Goal: Task Accomplishment & Management: Complete application form

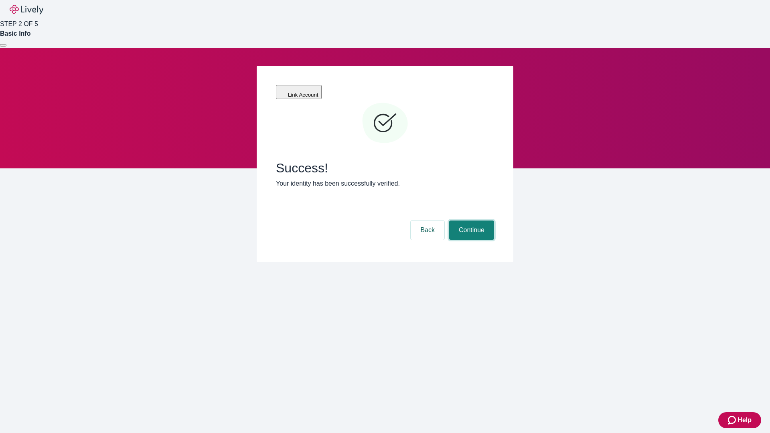
click at [470, 221] on button "Continue" at bounding box center [471, 230] width 45 height 19
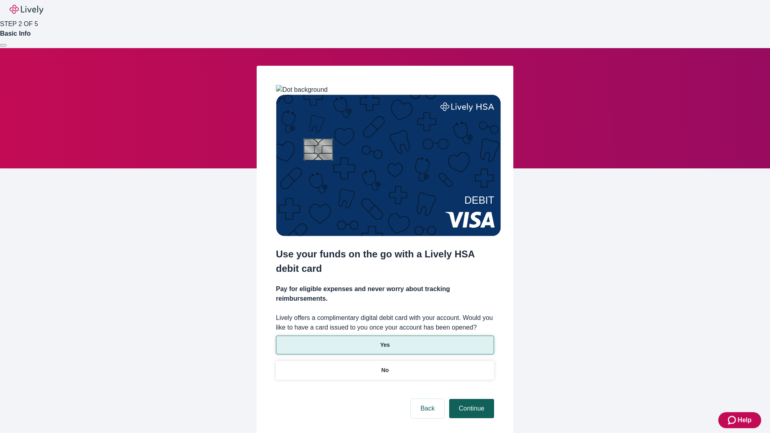
click at [384, 341] on p "Yes" at bounding box center [385, 345] width 10 height 8
click at [470, 399] on button "Continue" at bounding box center [471, 408] width 45 height 19
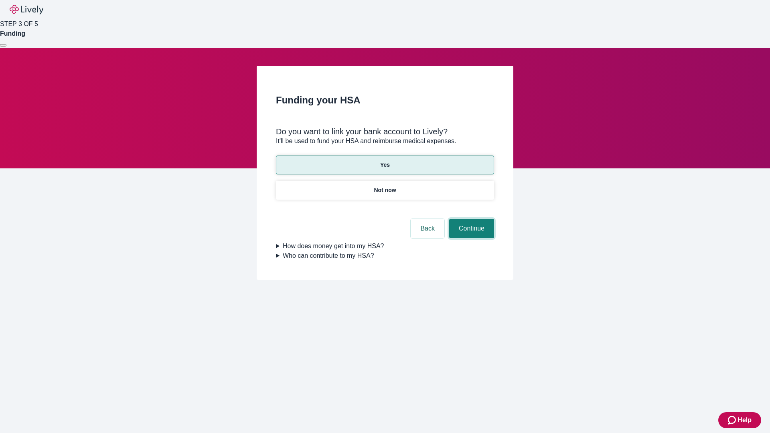
click at [470, 219] on button "Continue" at bounding box center [471, 228] width 45 height 19
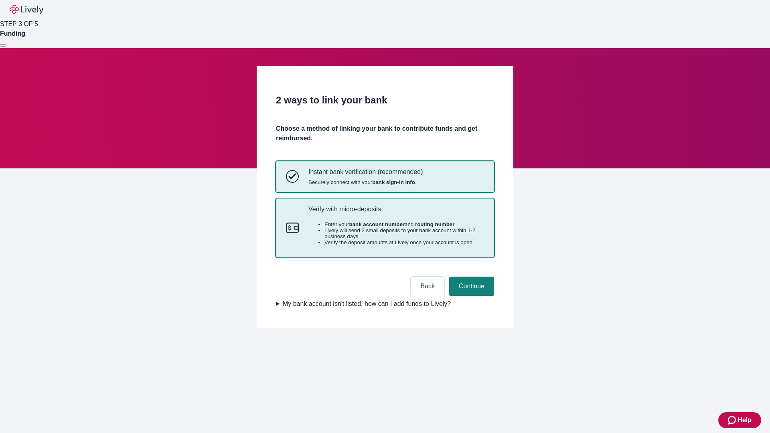
click at [396, 213] on p "Verify with micro-deposits" at bounding box center [396, 209] width 176 height 8
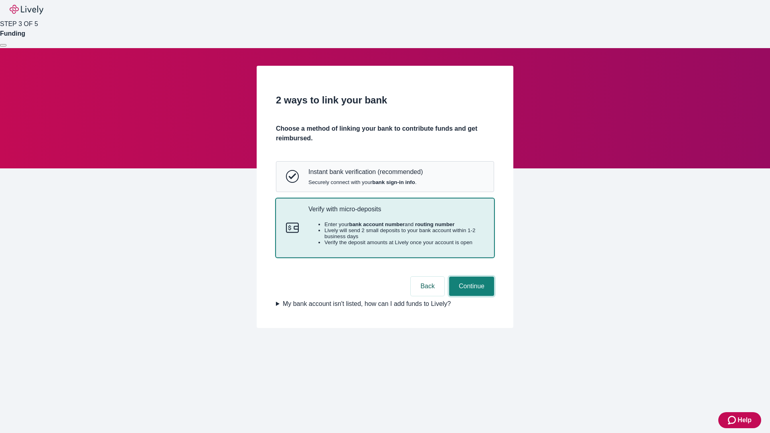
click at [470, 296] on button "Continue" at bounding box center [471, 286] width 45 height 19
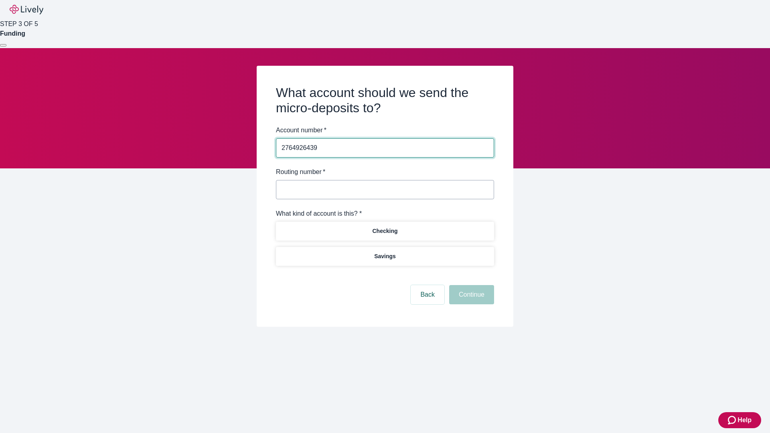
type input "2764926439"
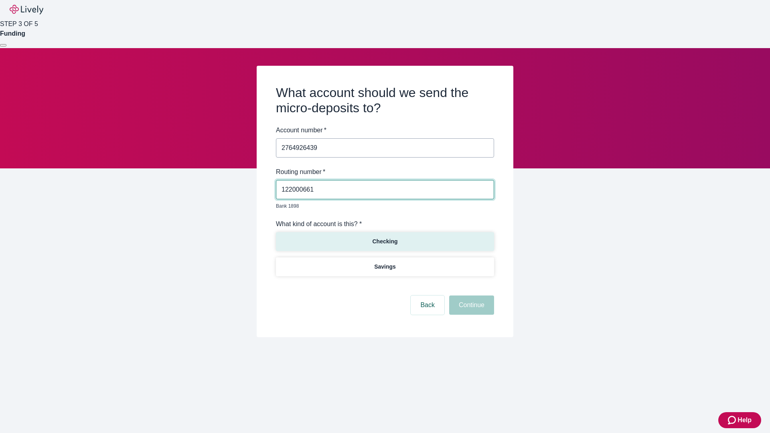
type input "122000661"
click at [384, 237] on p "Checking" at bounding box center [384, 241] width 25 height 8
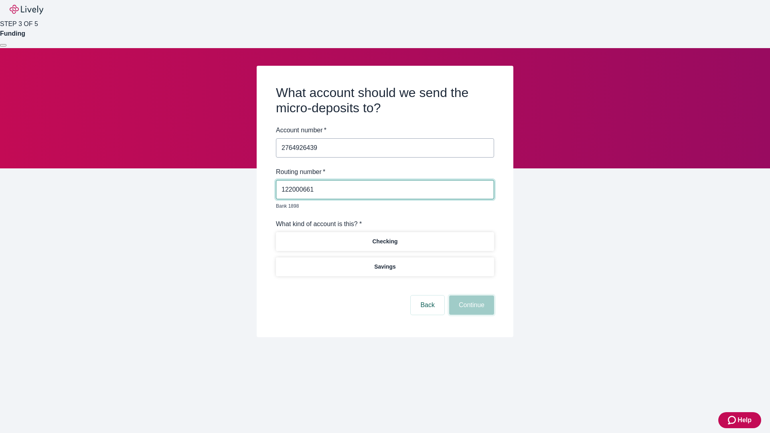
click at [470, 296] on button "Continue" at bounding box center [471, 304] width 45 height 19
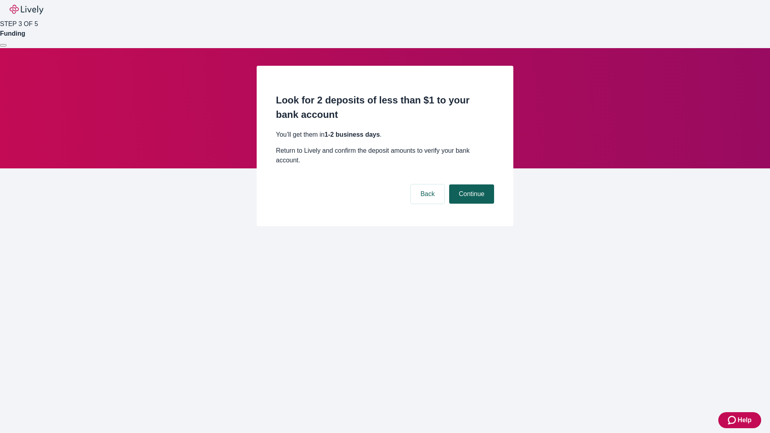
click at [470, 184] on button "Continue" at bounding box center [471, 193] width 45 height 19
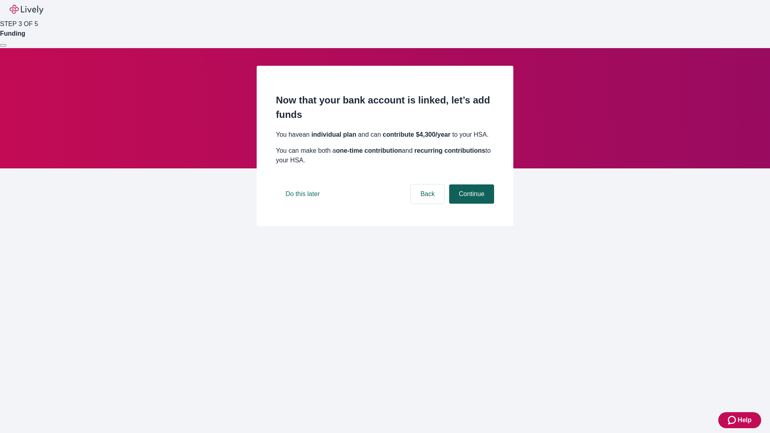
click at [470, 204] on button "Continue" at bounding box center [471, 193] width 45 height 19
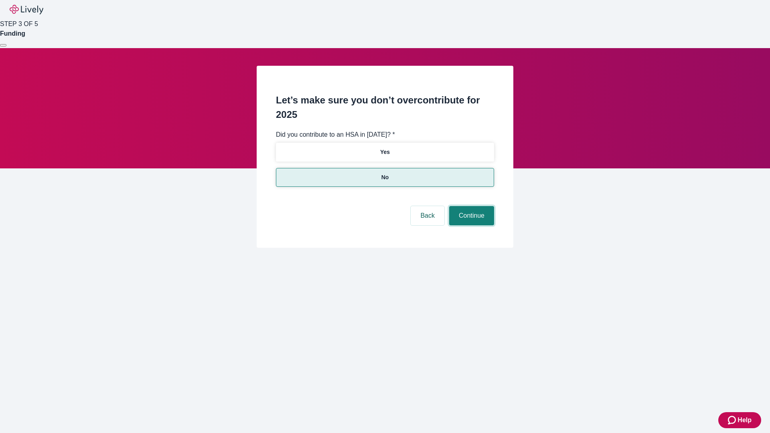
click at [470, 206] on button "Continue" at bounding box center [471, 215] width 45 height 19
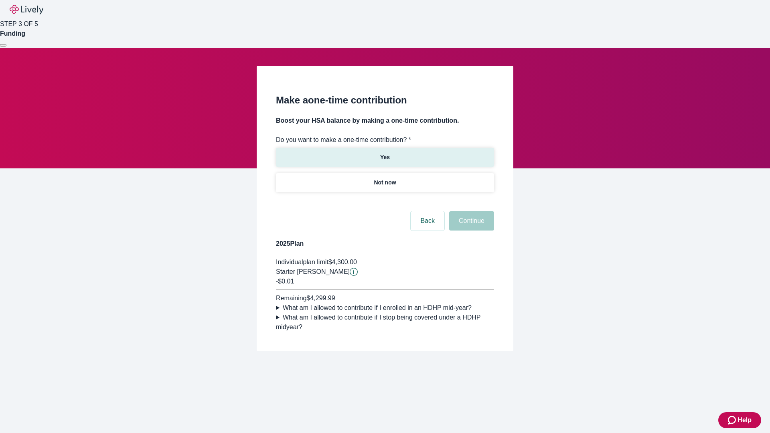
click at [384, 153] on p "Yes" at bounding box center [385, 157] width 10 height 8
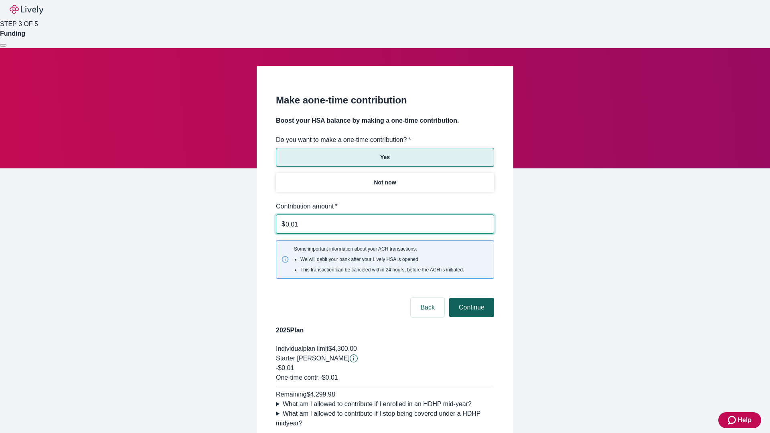
type input "0.01"
click at [470, 298] on button "Continue" at bounding box center [471, 307] width 45 height 19
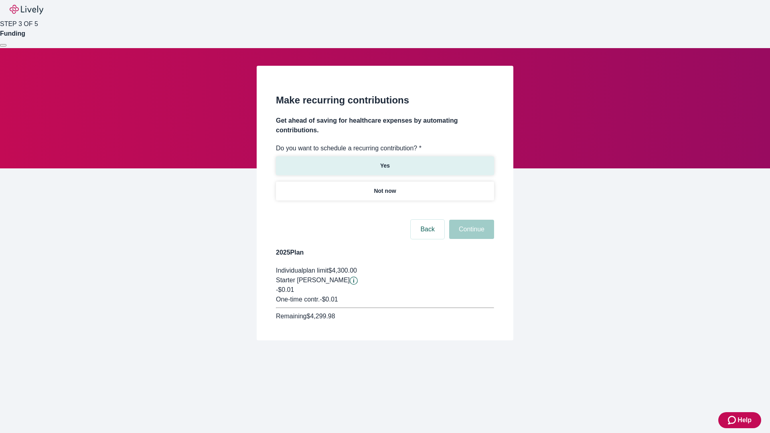
click at [384, 162] on p "Yes" at bounding box center [385, 166] width 10 height 8
click at [384, 210] on body "Help STEP 3 OF 5 Funding Make recurring contributions Get ahead of saving for h…" at bounding box center [385, 189] width 770 height 379
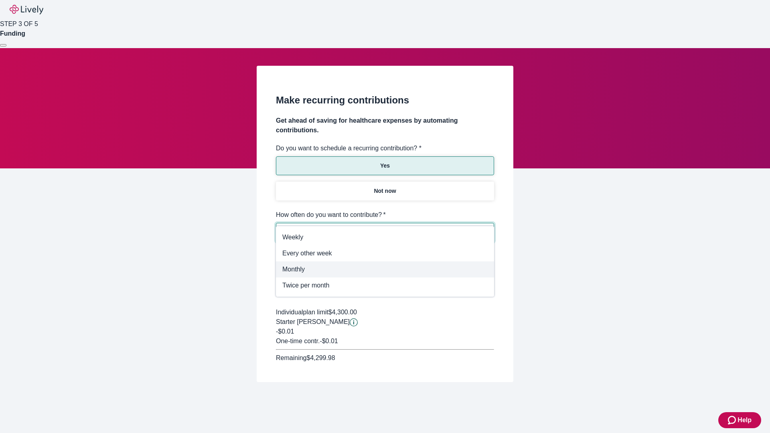
click at [385, 269] on span "Monthly" at bounding box center [384, 270] width 205 height 10
type input "Monthly"
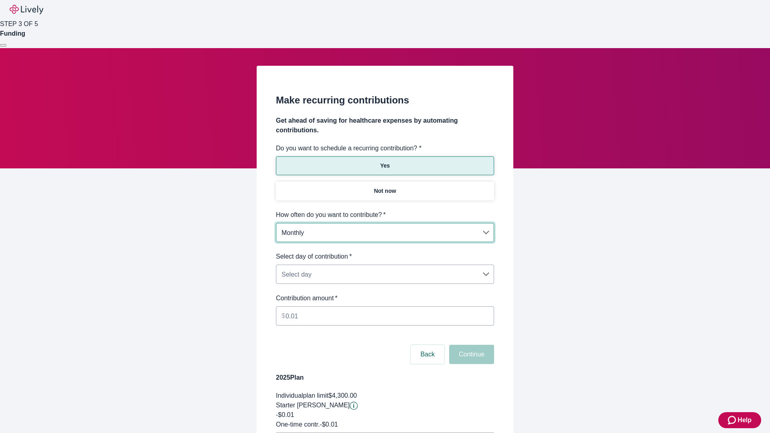
click at [384, 252] on body "Help STEP 3 OF 5 Funding Make recurring contributions Get ahead of saving for h…" at bounding box center [385, 252] width 770 height 504
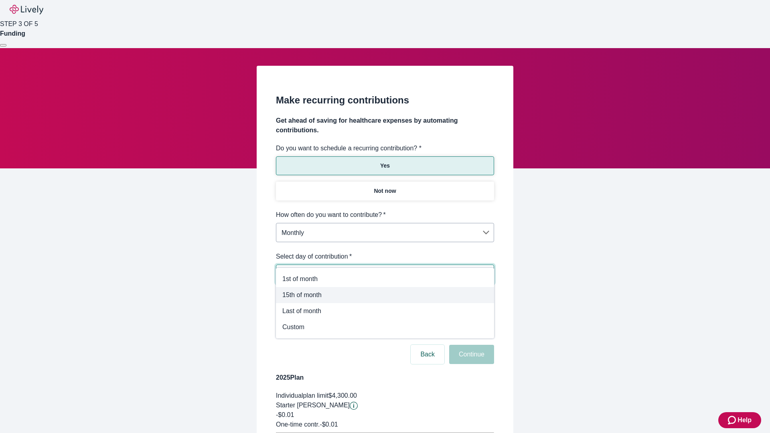
click at [385, 295] on span "15th of month" at bounding box center [384, 295] width 205 height 10
type input "Monthly15th"
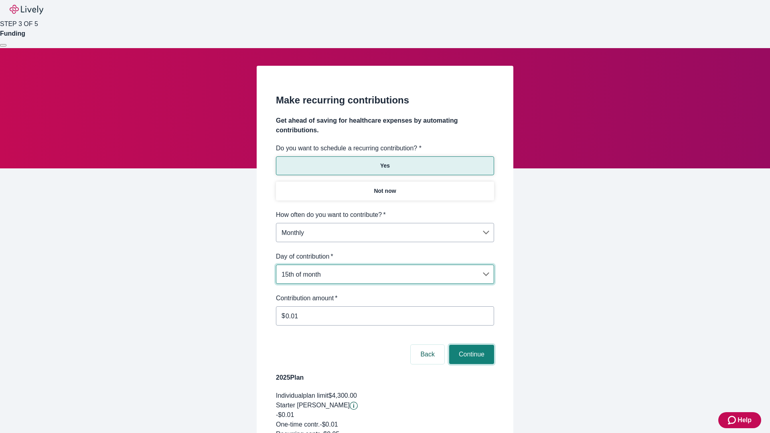
click at [470, 345] on button "Continue" at bounding box center [471, 354] width 45 height 19
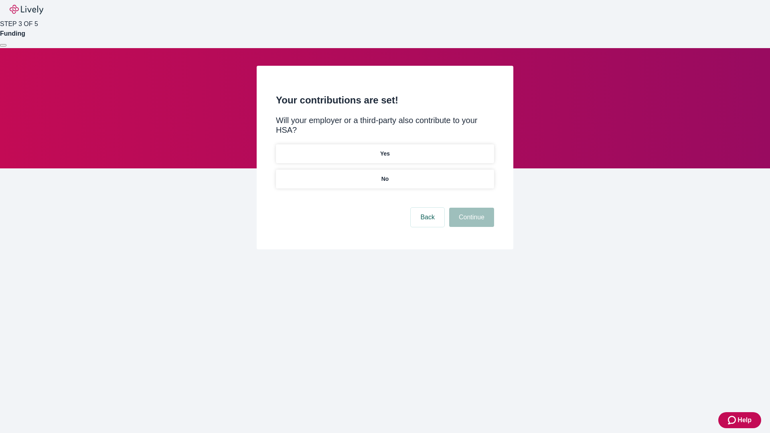
click at [384, 150] on p "Yes" at bounding box center [385, 154] width 10 height 8
click at [470, 208] on button "Continue" at bounding box center [471, 217] width 45 height 19
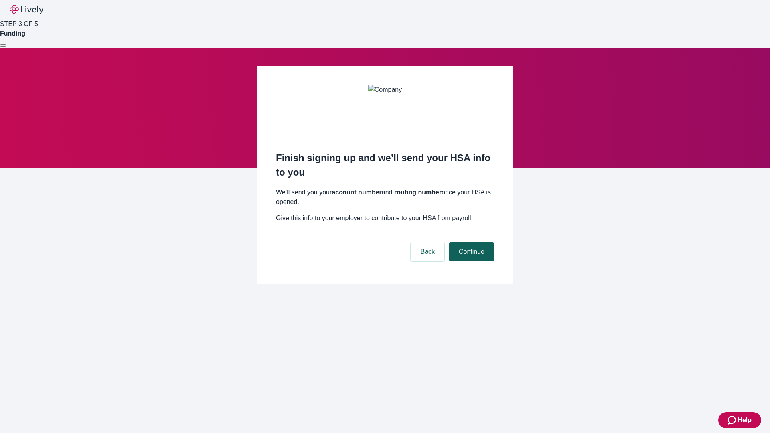
click at [470, 242] on button "Continue" at bounding box center [471, 251] width 45 height 19
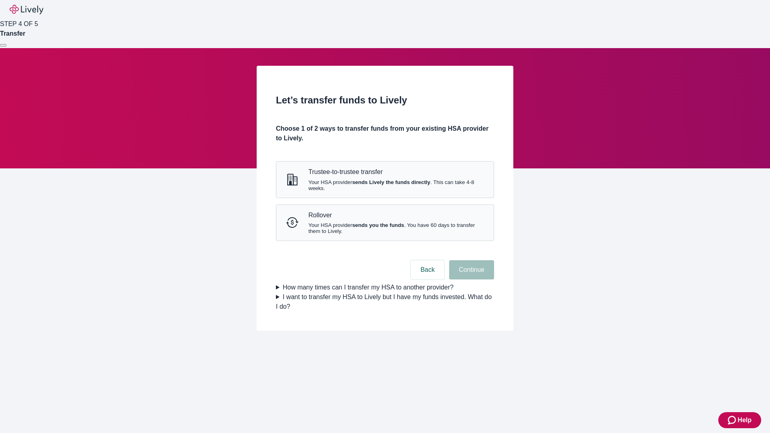
click at [384, 185] on strong "sends Lively the funds directly" at bounding box center [391, 182] width 78 height 6
click at [470, 279] on button "Continue" at bounding box center [471, 269] width 45 height 19
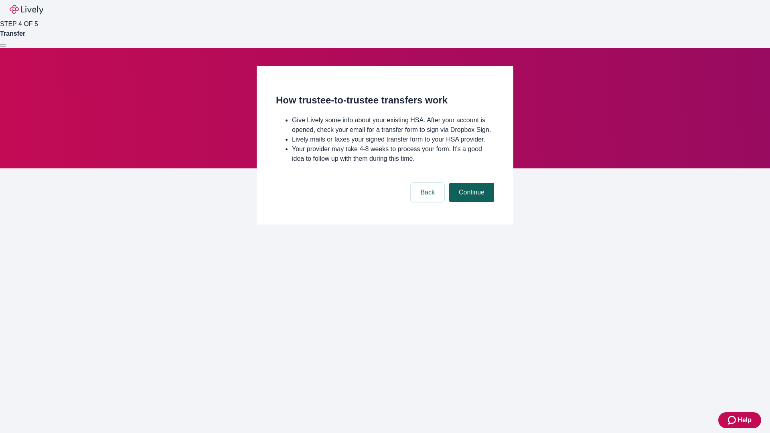
click at [470, 202] on button "Continue" at bounding box center [471, 192] width 45 height 19
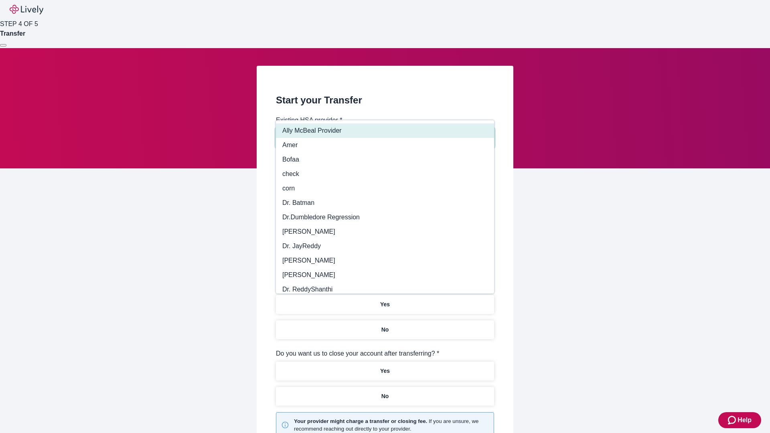
type input "Other"
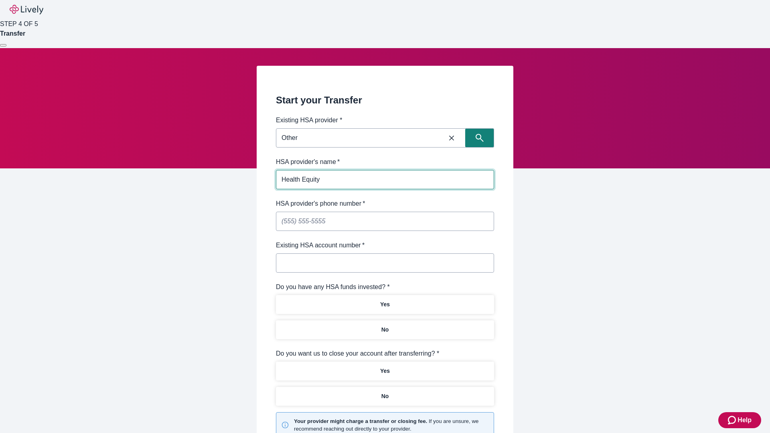
type input "Health Equity"
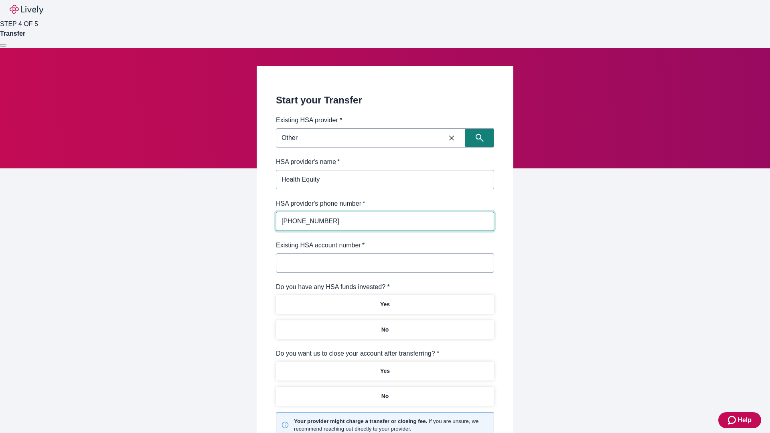
type input "[PHONE_NUMBER]"
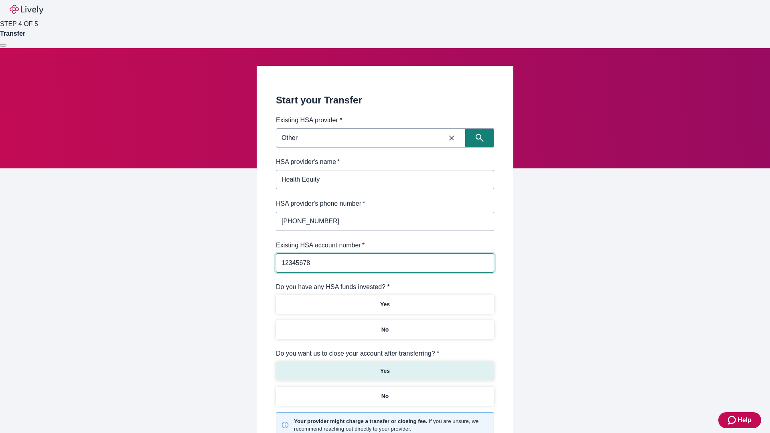
type input "12345678"
click at [384, 326] on p "No" at bounding box center [385, 330] width 8 height 8
click at [384, 367] on p "Yes" at bounding box center [385, 371] width 10 height 8
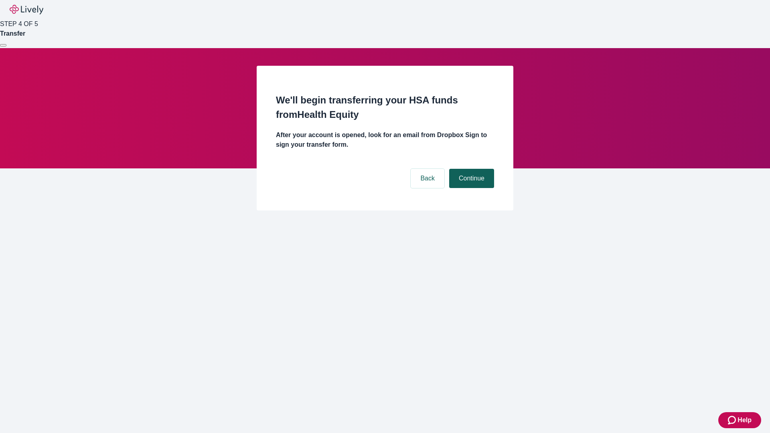
click at [470, 169] on button "Continue" at bounding box center [471, 178] width 45 height 19
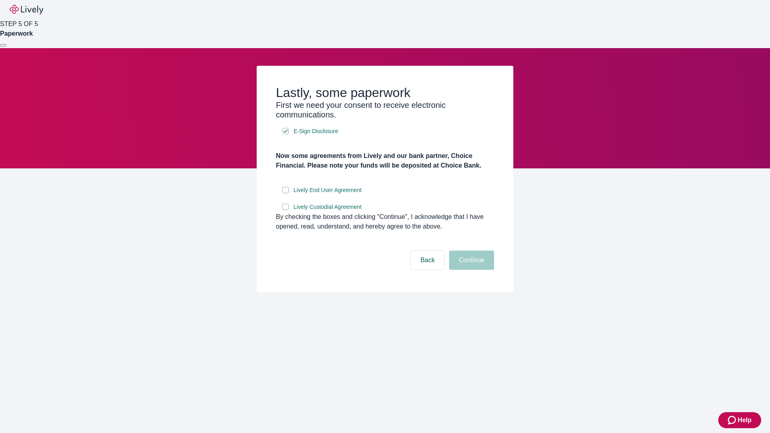
click at [285, 193] on input "Lively End User Agreement" at bounding box center [285, 190] width 6 height 6
checkbox input "true"
click at [285, 210] on input "Lively Custodial Agreement" at bounding box center [285, 207] width 6 height 6
checkbox input "true"
click at [470, 270] on button "Continue" at bounding box center [471, 260] width 45 height 19
